Goal: Information Seeking & Learning: Compare options

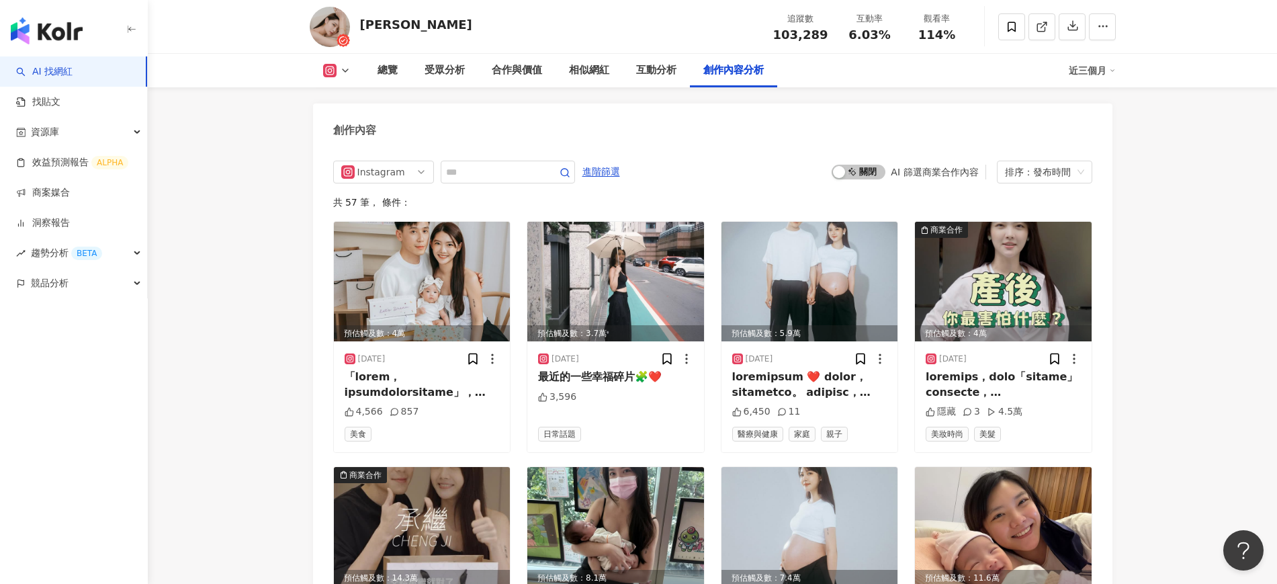
scroll to position [4536, 0]
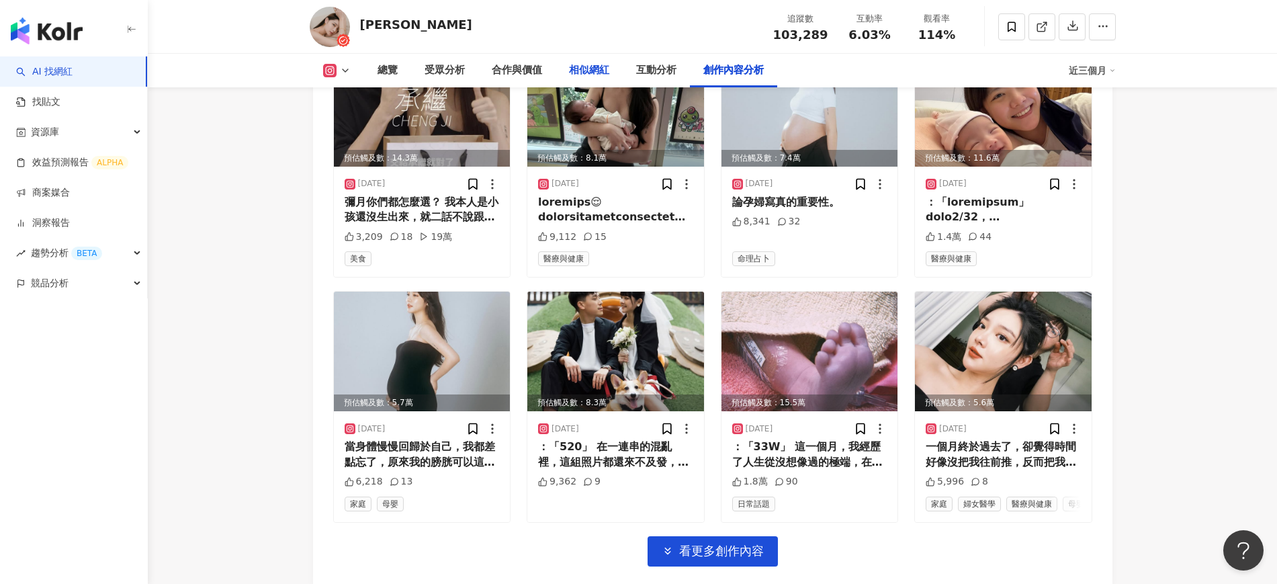
click at [576, 71] on div "相似網紅" at bounding box center [589, 70] width 40 height 16
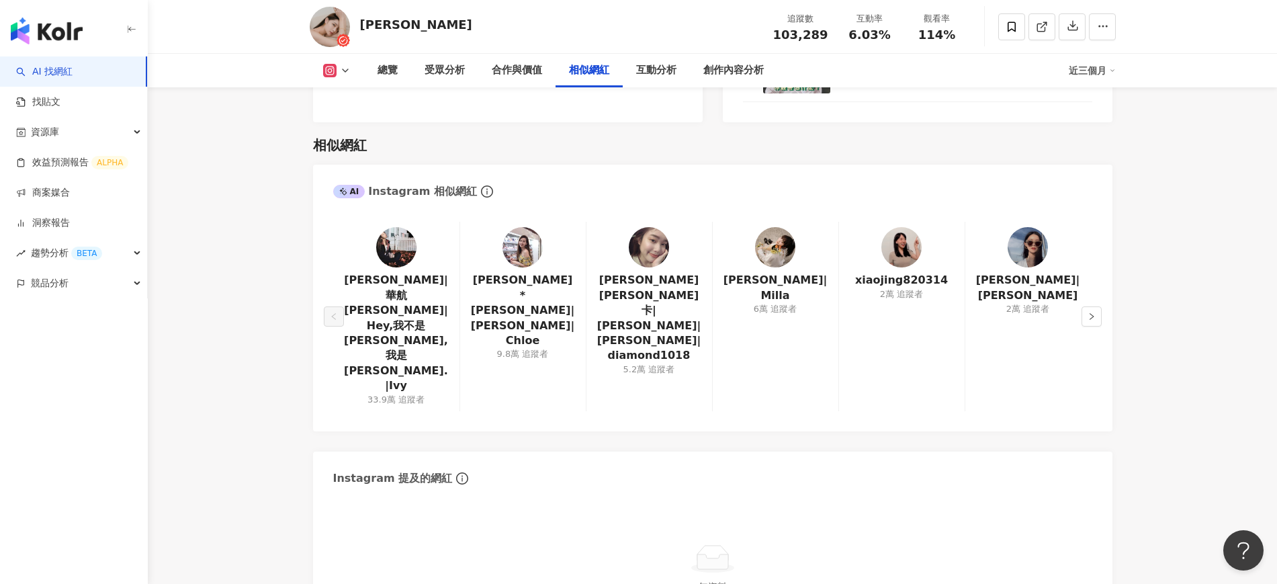
scroll to position [2048, 0]
